Goal: Find specific page/section: Find specific page/section

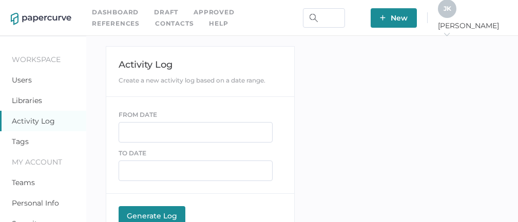
click at [155, 22] on link "Contacts" at bounding box center [174, 23] width 39 height 11
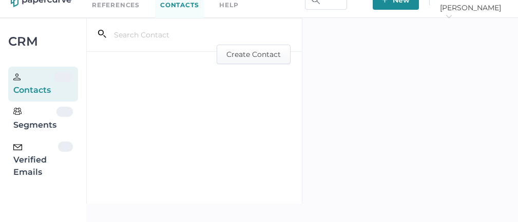
click at [27, 171] on div "Verified Emails" at bounding box center [35, 160] width 45 height 37
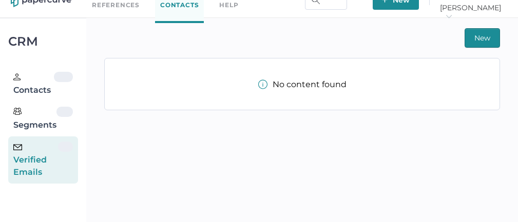
click at [27, 171] on div "Verified Emails" at bounding box center [35, 160] width 45 height 37
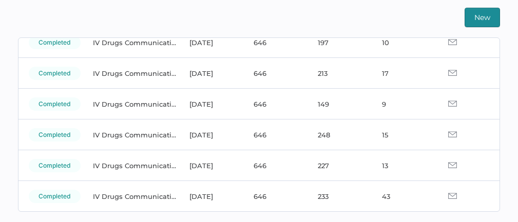
scroll to position [93, 0]
